Goal: Transaction & Acquisition: Purchase product/service

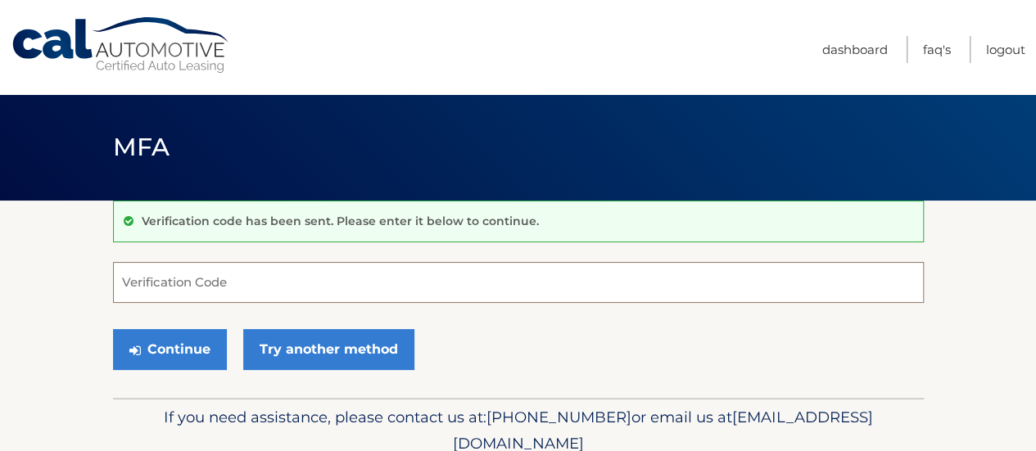
click at [326, 275] on input "Verification Code" at bounding box center [518, 282] width 811 height 41
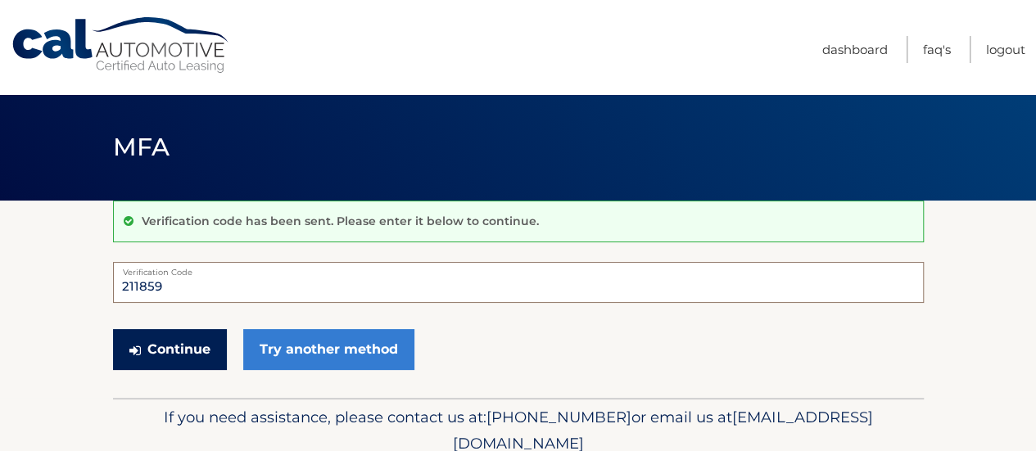
type input "211859"
click at [195, 340] on button "Continue" at bounding box center [170, 349] width 114 height 41
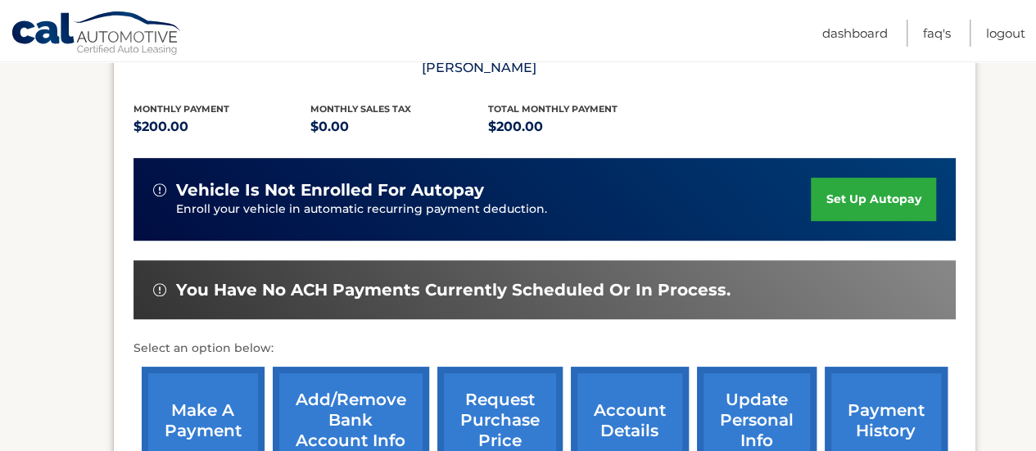
scroll to position [563, 0]
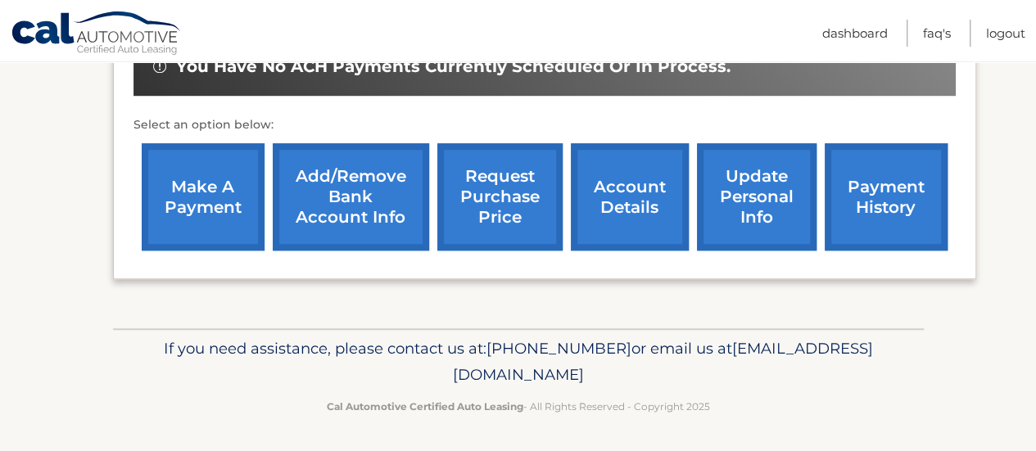
click at [234, 211] on link "make a payment" at bounding box center [203, 196] width 123 height 107
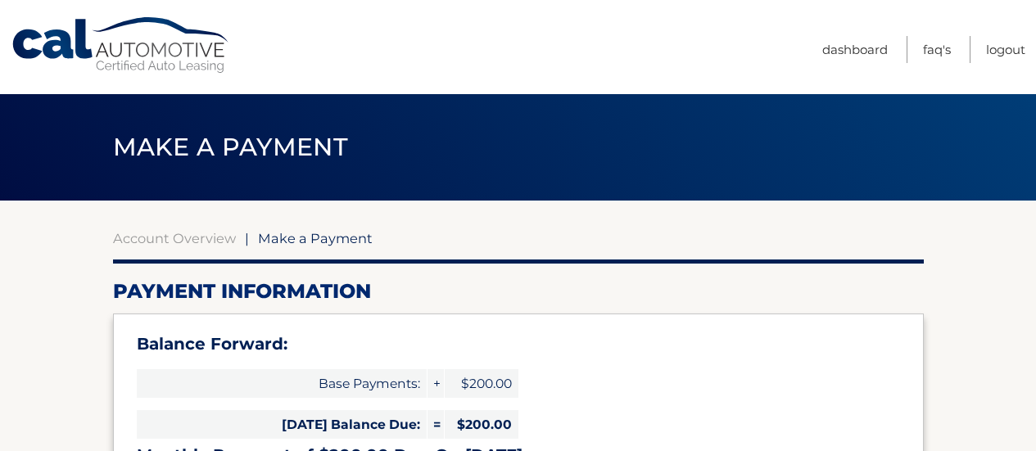
select select "NTU0YTk1MWQtOGM1Ny00YjM5LTkzZjEtZThkMTU5NWY5OWY1"
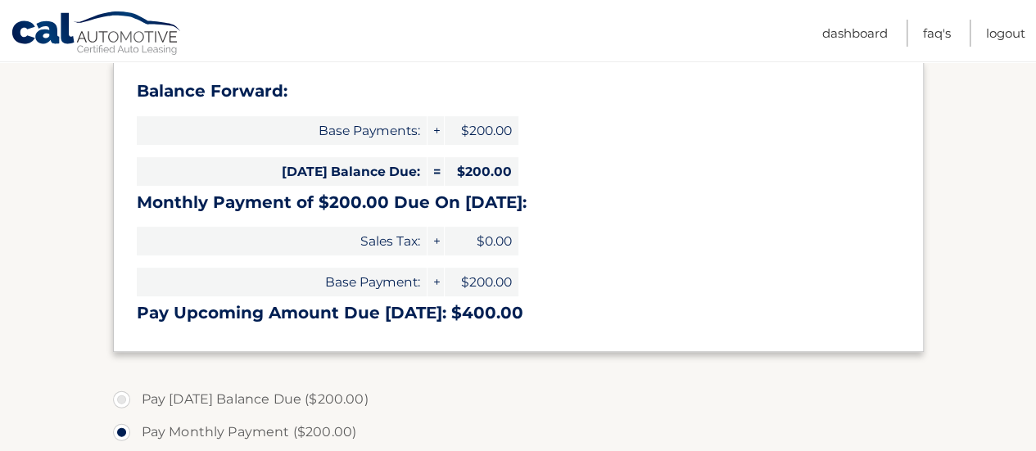
scroll to position [205, 0]
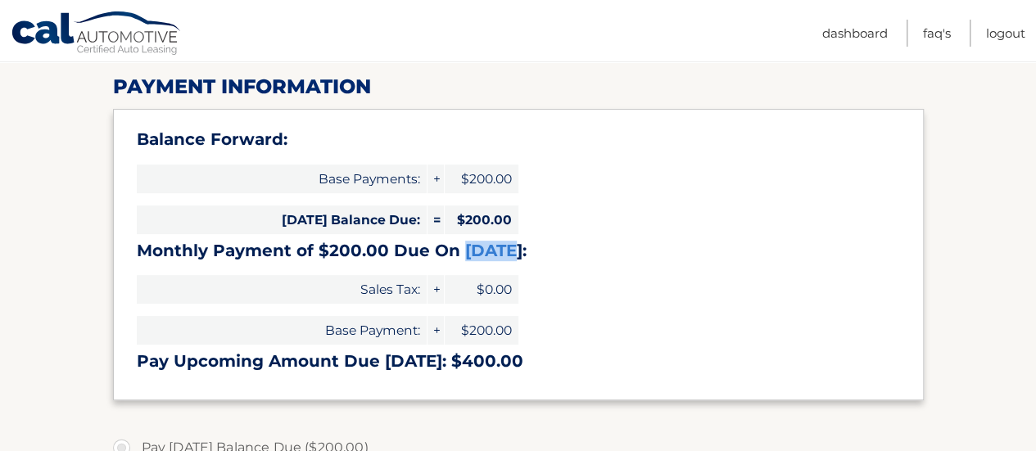
drag, startPoint x: 458, startPoint y: 258, endPoint x: 501, endPoint y: 237, distance: 48.3
click at [501, 237] on div "Balance Forward: Base Payments: + $200.00 Today's Balance Due: = $200.00 Monthl…" at bounding box center [518, 254] width 811 height 291
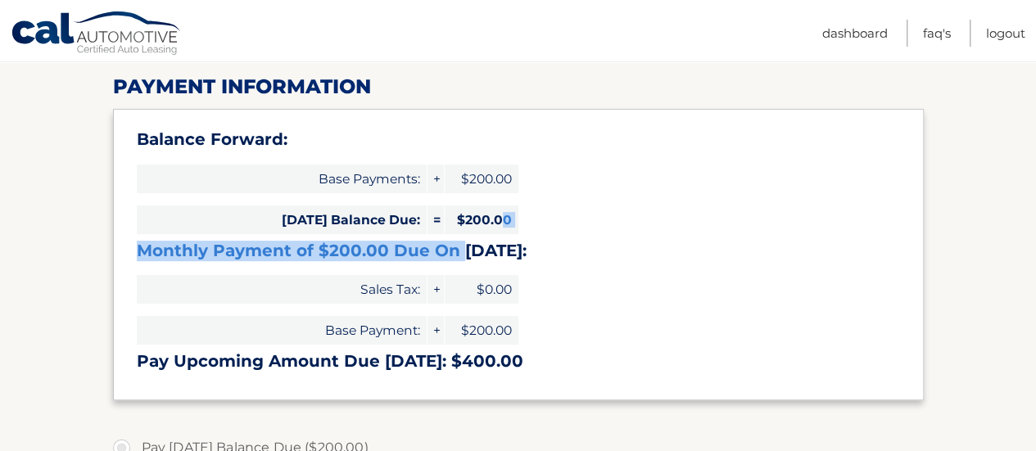
click at [549, 212] on div "Balance Forward: Base Payments: + $200.00 Today's Balance Due: = $200.00 Monthl…" at bounding box center [518, 254] width 811 height 291
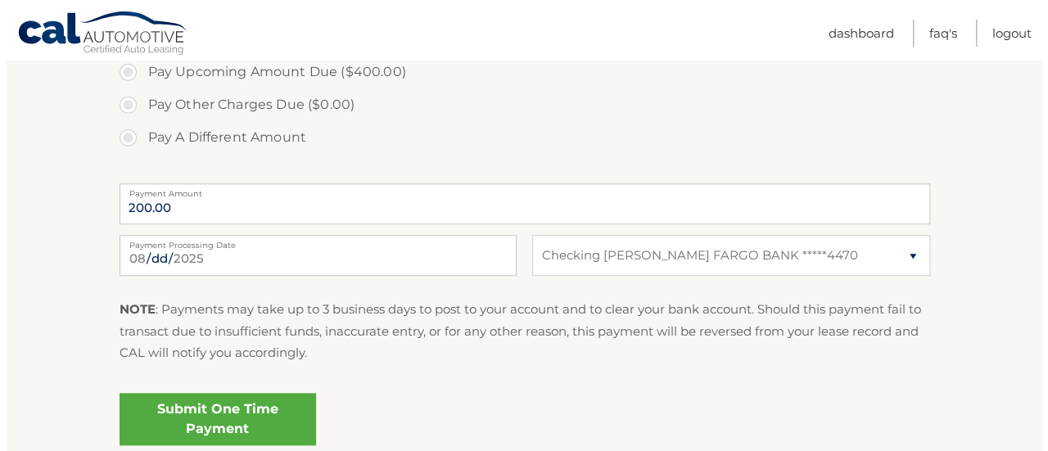
scroll to position [647, 0]
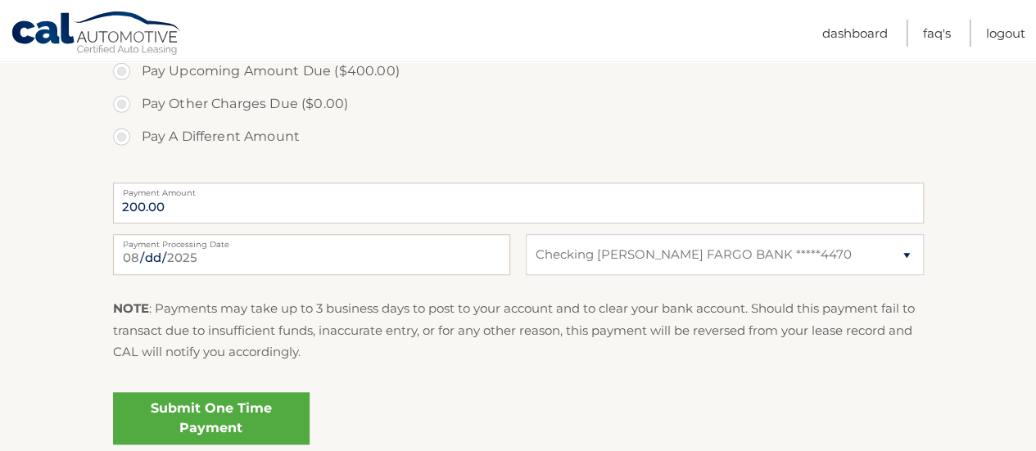
click at [241, 419] on link "Submit One Time Payment" at bounding box center [211, 418] width 197 height 52
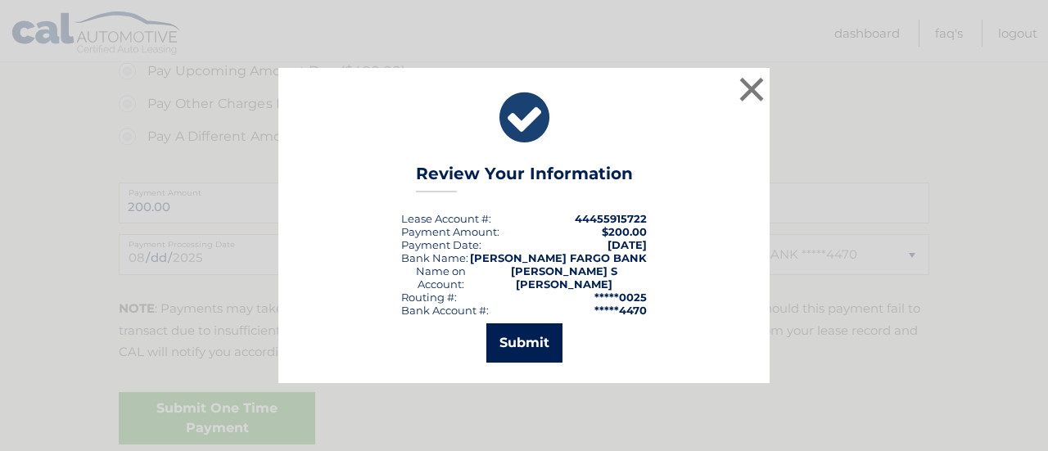
click at [545, 346] on button "Submit" at bounding box center [524, 342] width 76 height 39
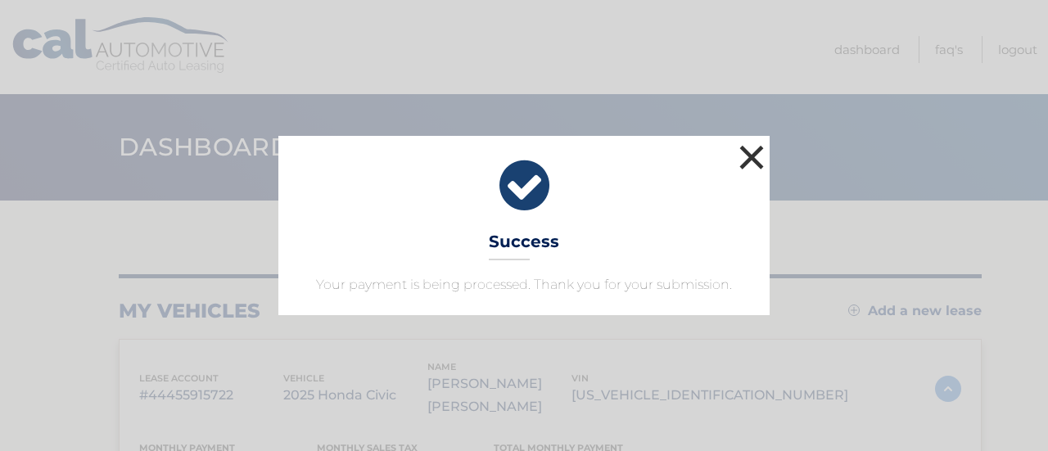
click at [749, 157] on button "×" at bounding box center [751, 157] width 33 height 33
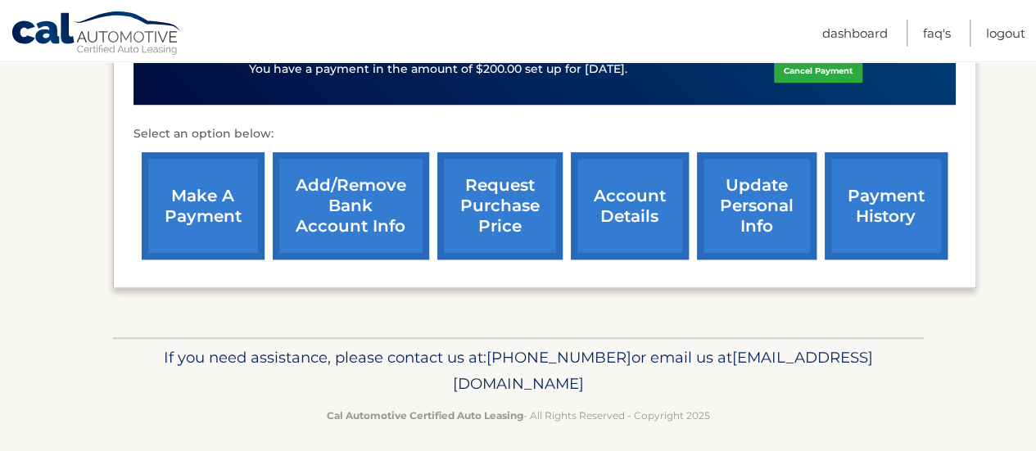
scroll to position [586, 0]
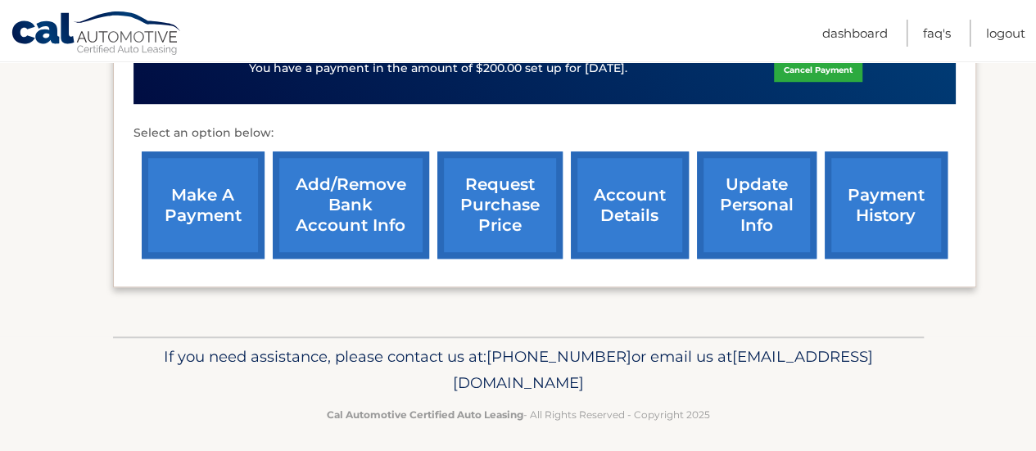
click at [613, 214] on link "account details" at bounding box center [630, 204] width 118 height 107
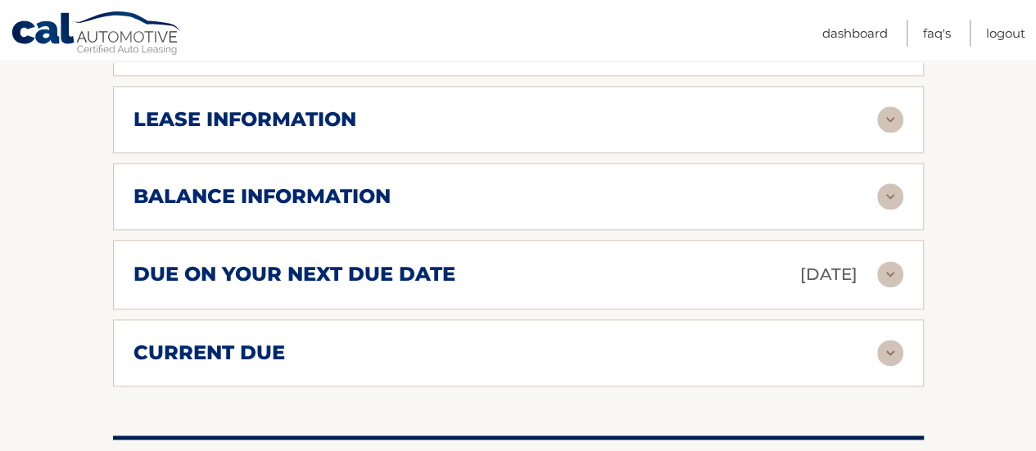
scroll to position [980, 0]
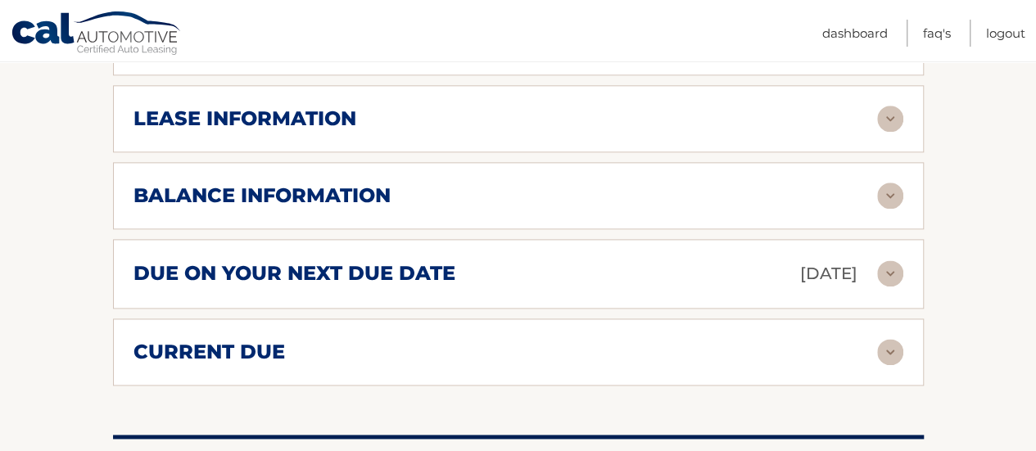
click at [608, 274] on div "due on your next due date Sep 17, 2025" at bounding box center [505, 274] width 744 height 29
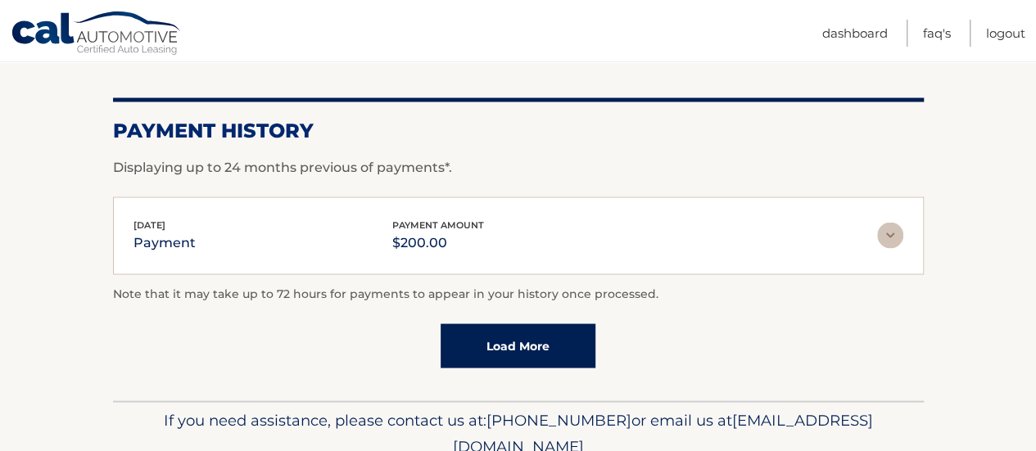
scroll to position [1476, 0]
click at [642, 243] on div "Jul 17, 2025 payment payment amount $200.00" at bounding box center [505, 236] width 744 height 37
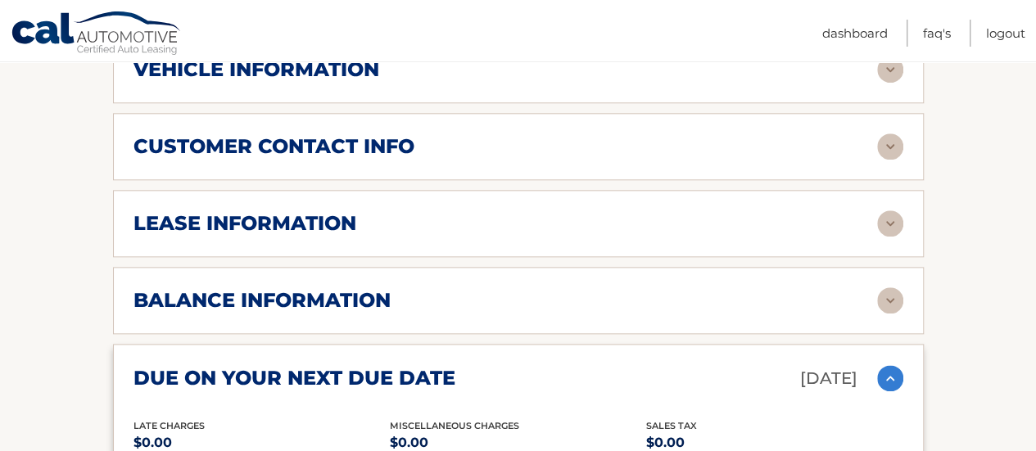
scroll to position [0, 0]
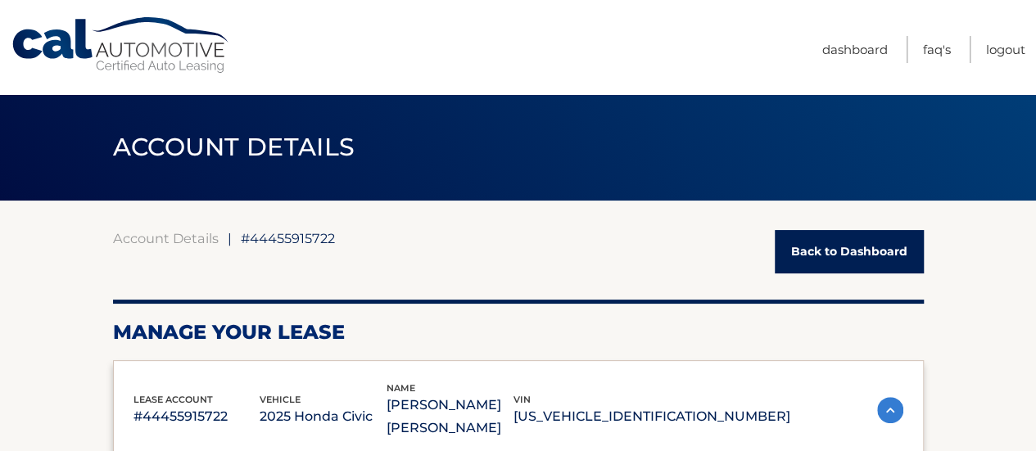
click at [837, 270] on link "Back to Dashboard" at bounding box center [849, 251] width 149 height 43
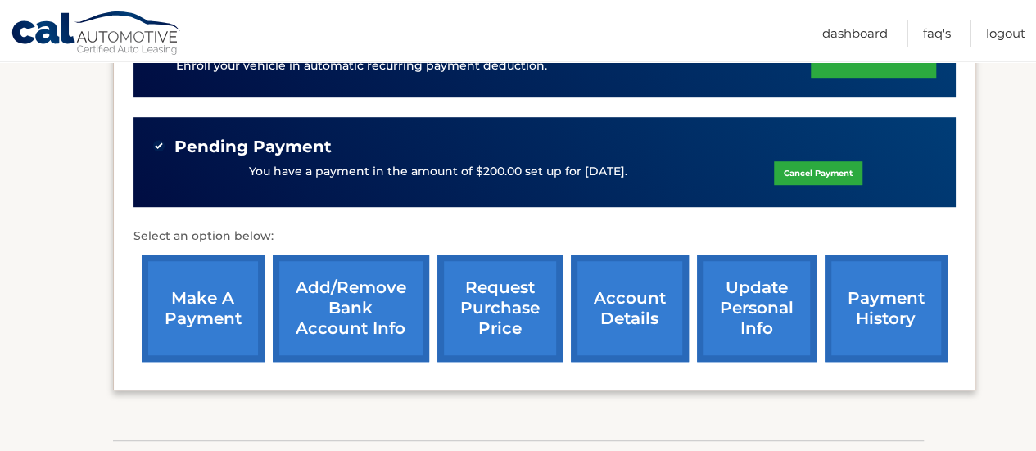
scroll to position [594, 0]
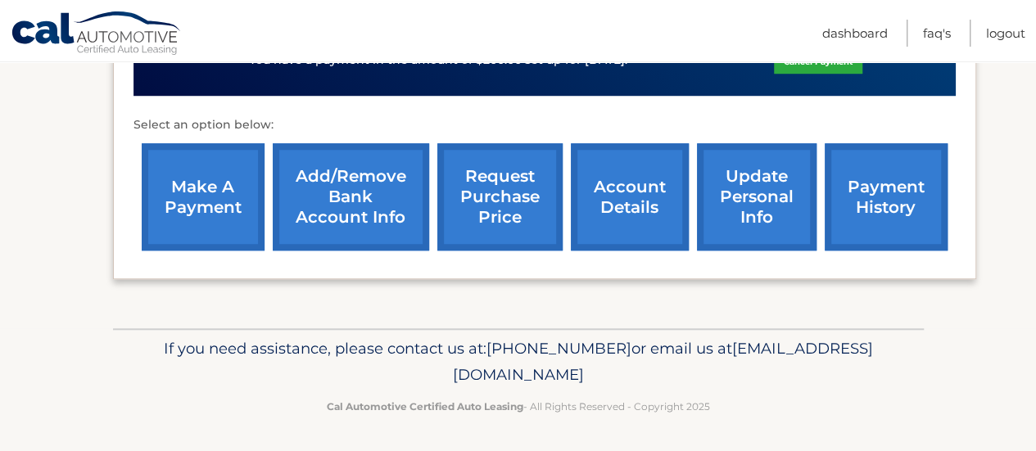
click at [226, 208] on link "make a payment" at bounding box center [203, 196] width 123 height 107
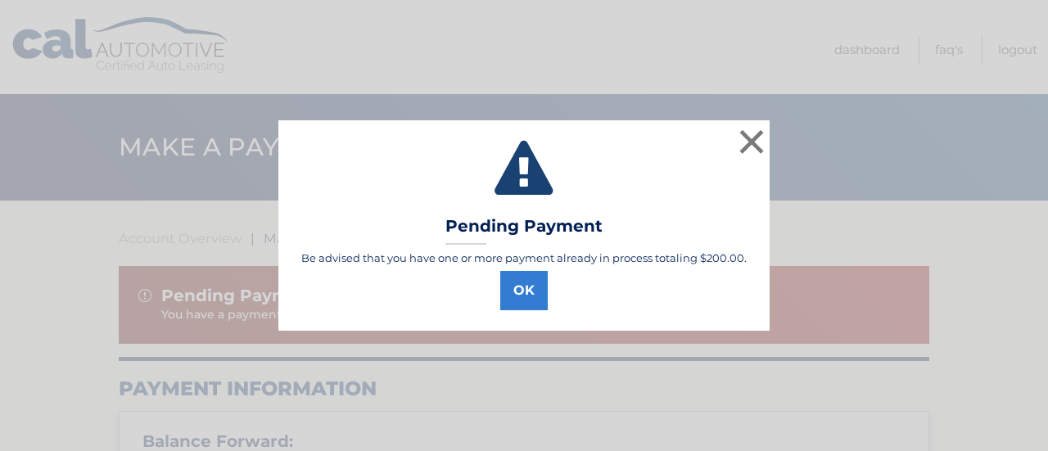
select select "NTU0YTk1MWQtOGM1Ny00YjM5LTkzZjEtZThkMTU5NWY5OWY1"
click at [513, 283] on button "OK" at bounding box center [523, 290] width 47 height 39
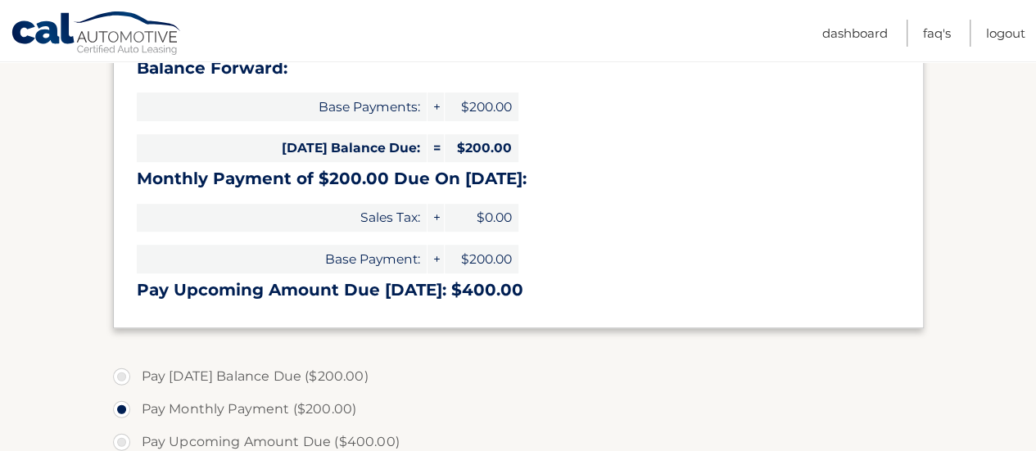
scroll to position [374, 0]
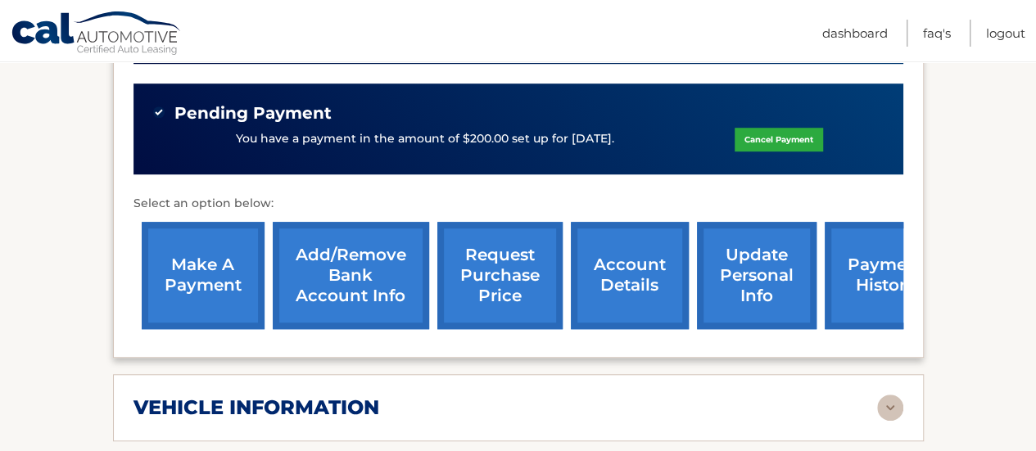
scroll to position [538, 0]
